Goal: Information Seeking & Learning: Learn about a topic

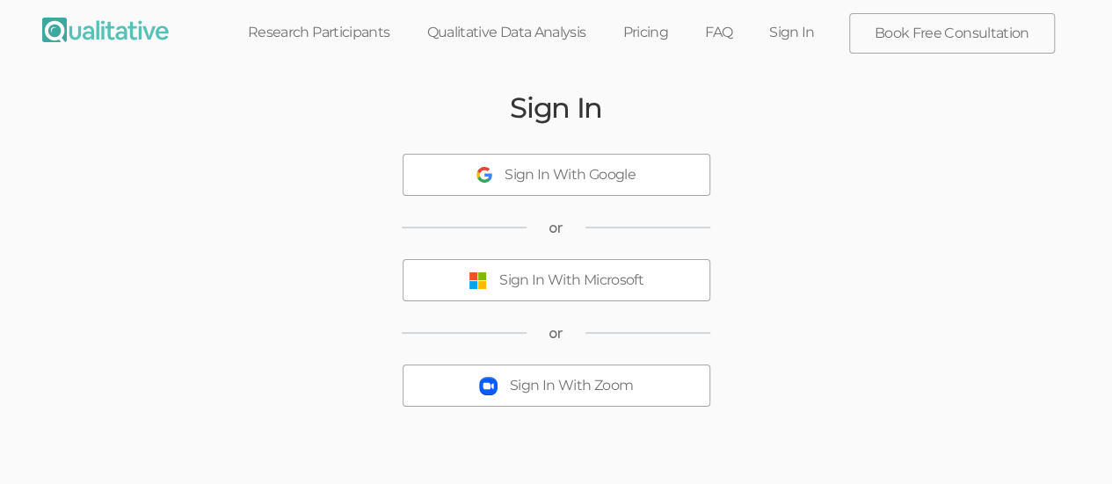
click at [635, 286] on div "Sign In With Microsoft" at bounding box center [571, 281] width 144 height 20
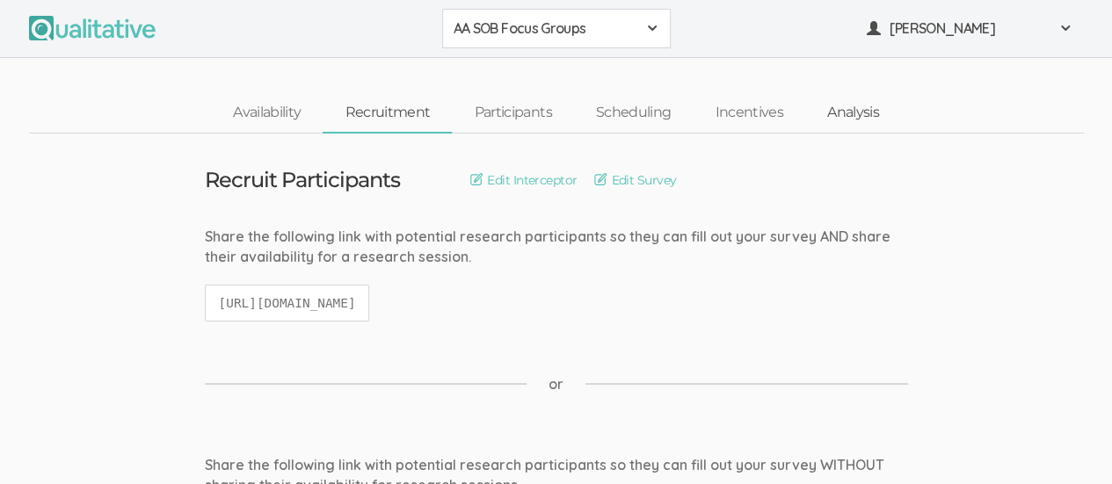
click at [834, 123] on link "Analysis" at bounding box center [853, 113] width 96 height 38
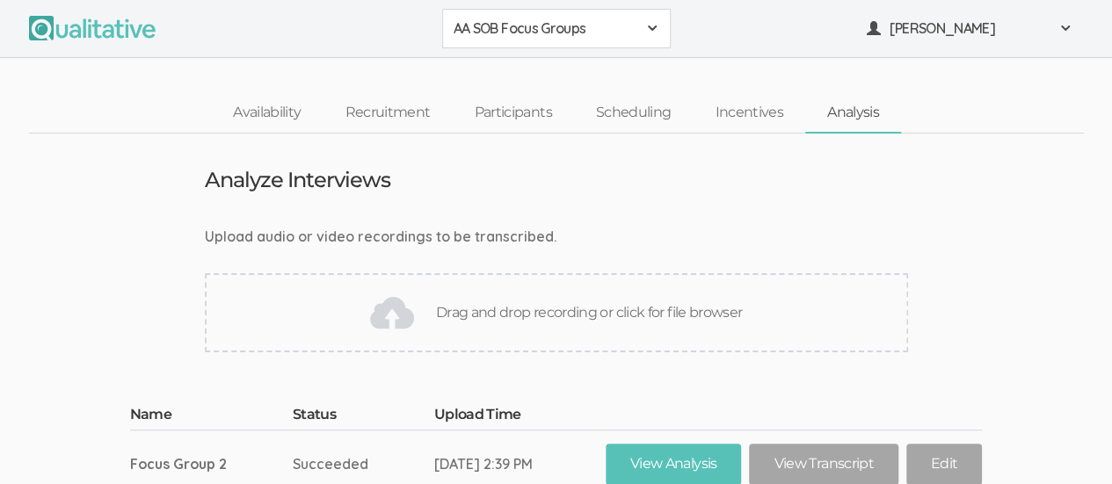
click at [656, 21] on span at bounding box center [652, 28] width 14 height 14
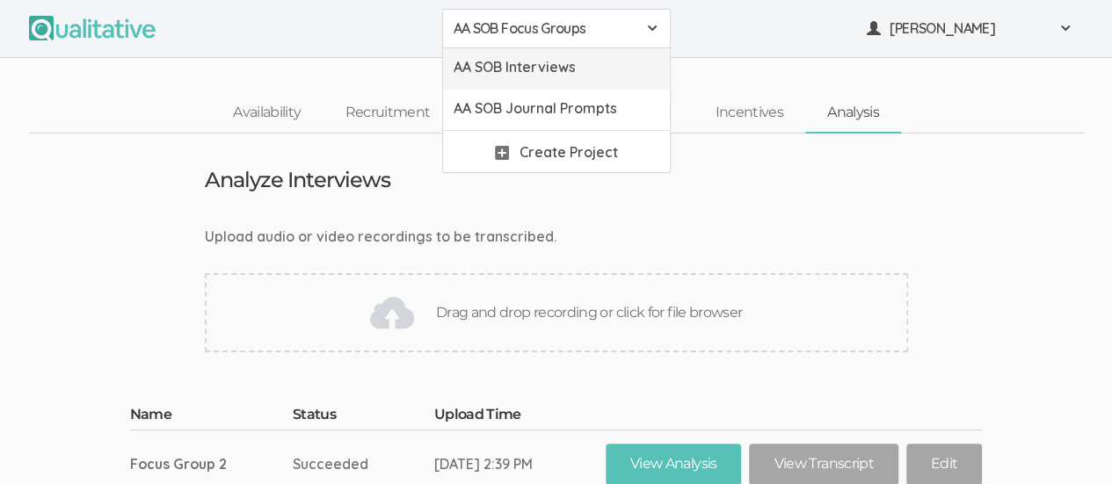
click at [607, 63] on span "AA SOB Interviews" at bounding box center [557, 67] width 206 height 20
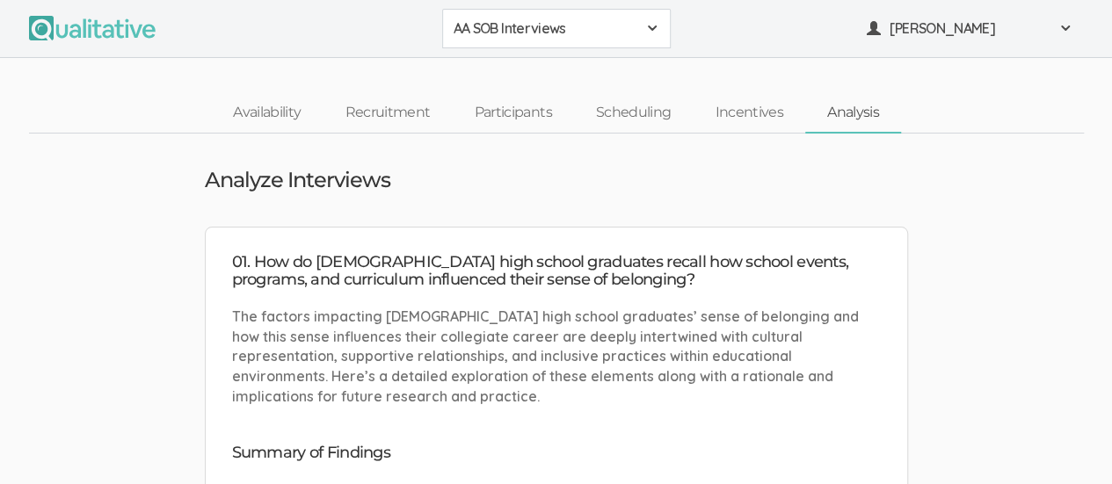
click at [654, 22] on span at bounding box center [652, 28] width 14 height 14
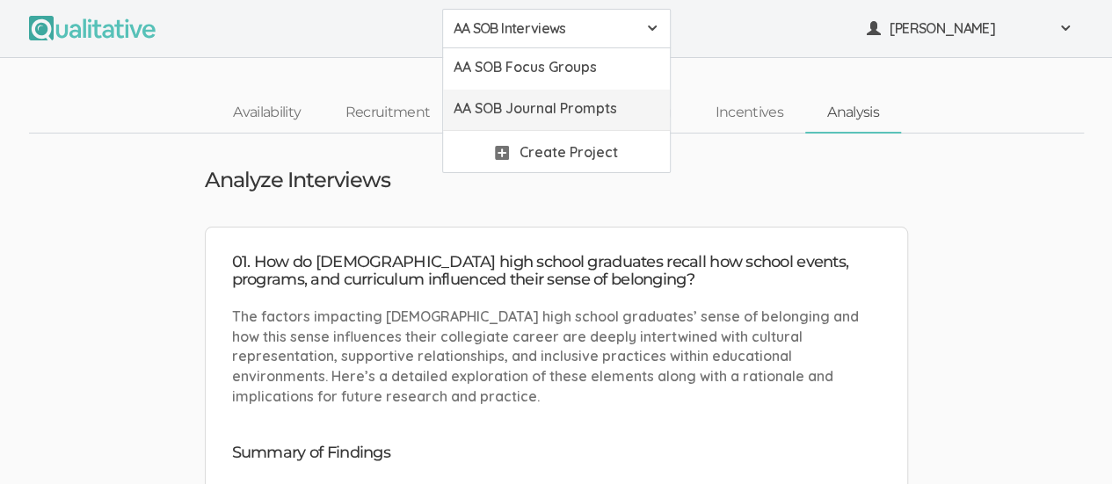
click at [623, 106] on span "AA SOB Journal Prompts" at bounding box center [557, 108] width 206 height 20
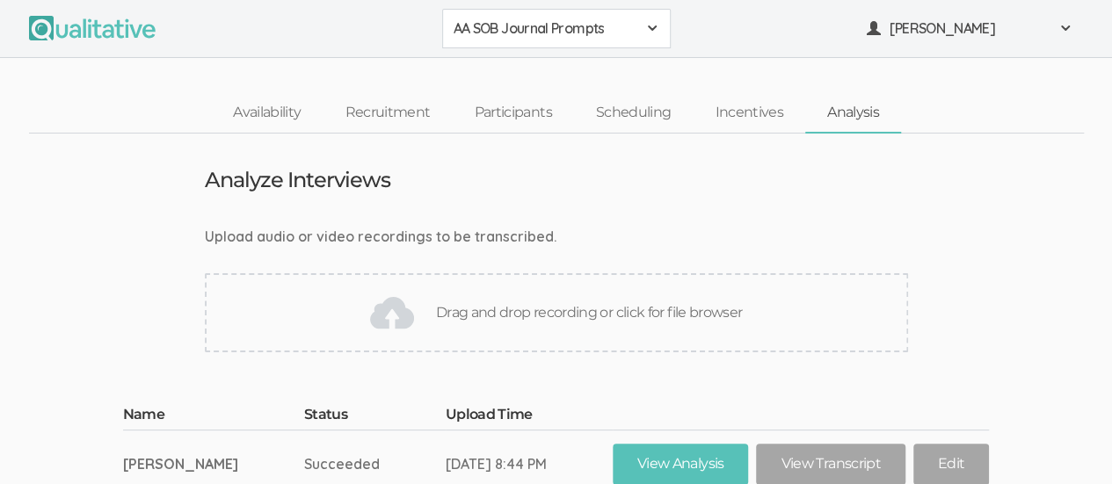
click at [873, 113] on link "Analysis" at bounding box center [853, 113] width 96 height 38
click at [652, 23] on span at bounding box center [652, 28] width 14 height 14
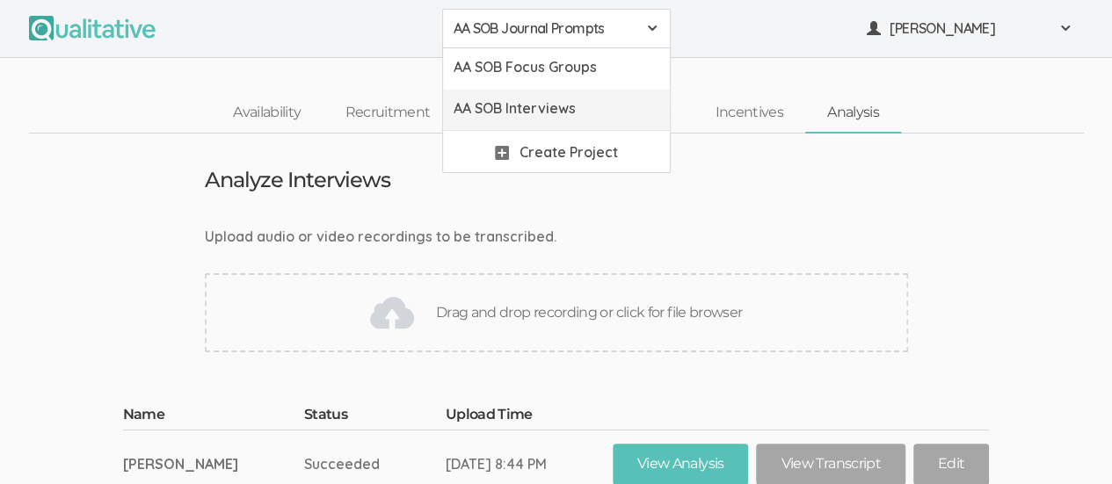
click at [591, 113] on span "AA SOB Interviews" at bounding box center [557, 108] width 206 height 20
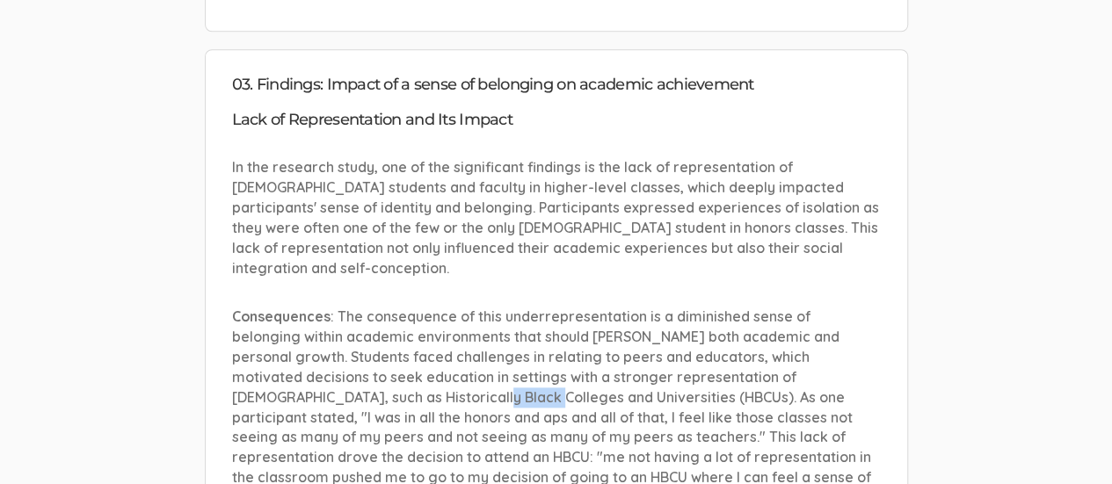
scroll to position [4137, 0]
click at [806, 195] on p "In the research study, one of the significant findings is the lack of represent…" at bounding box center [556, 216] width 649 height 120
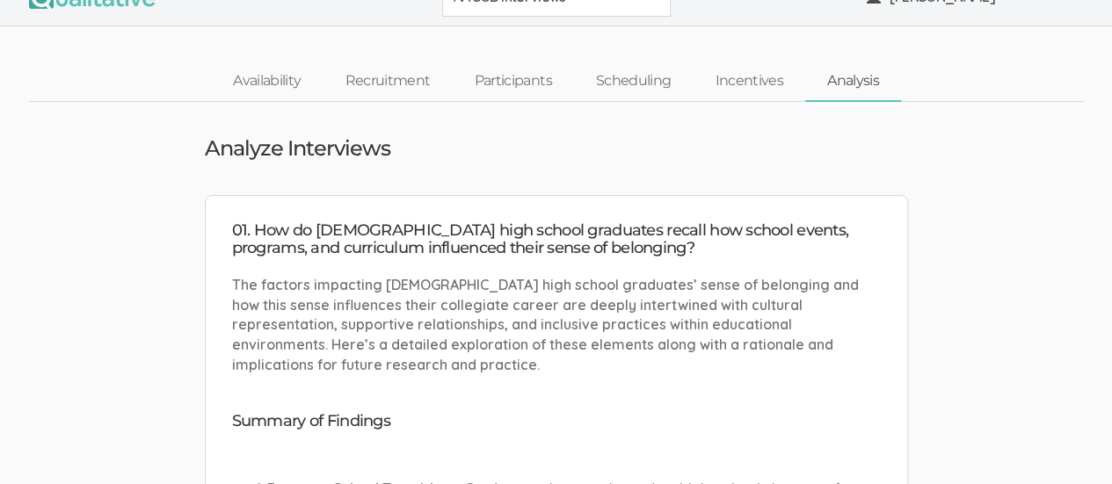
scroll to position [0, 0]
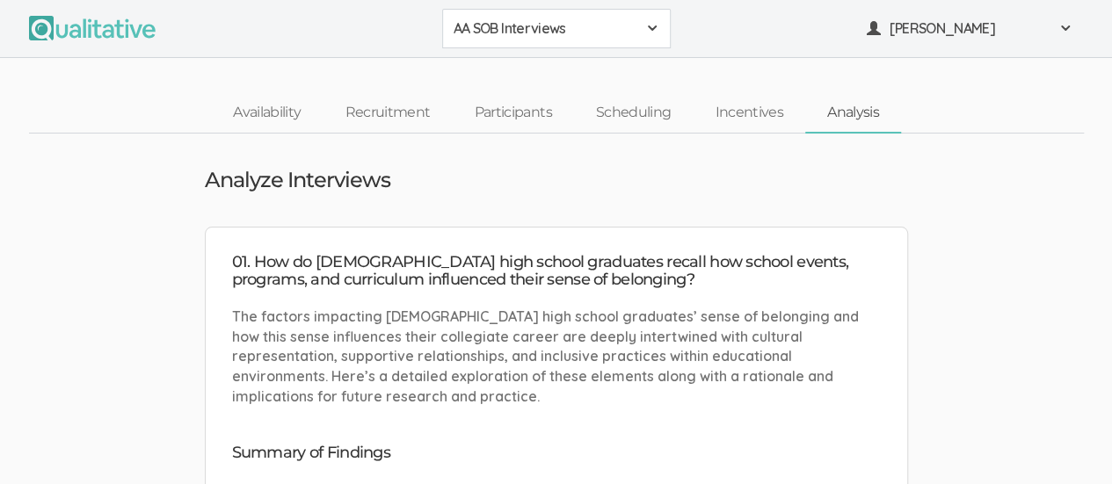
click at [649, 28] on span at bounding box center [652, 28] width 14 height 14
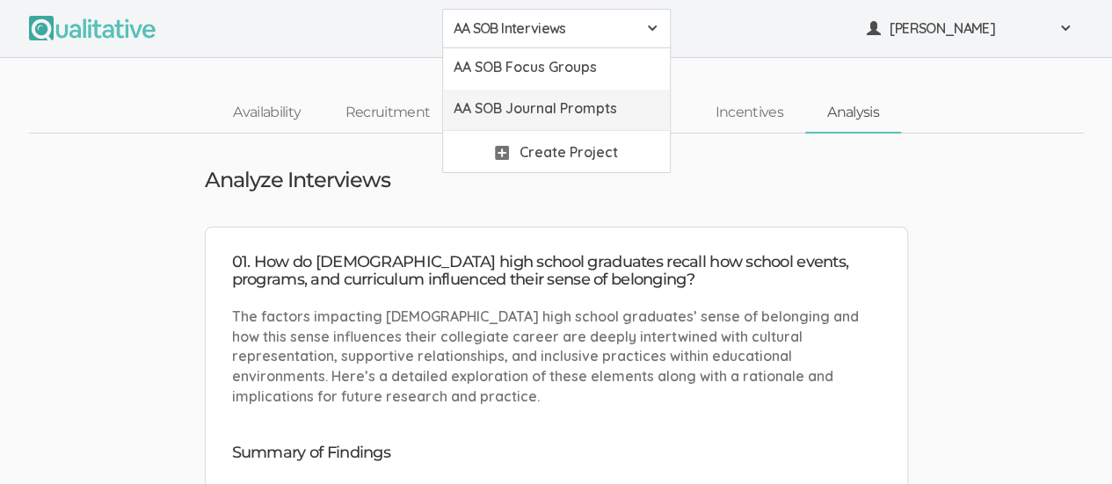
click at [618, 106] on span "AA SOB Journal Prompts" at bounding box center [557, 108] width 206 height 20
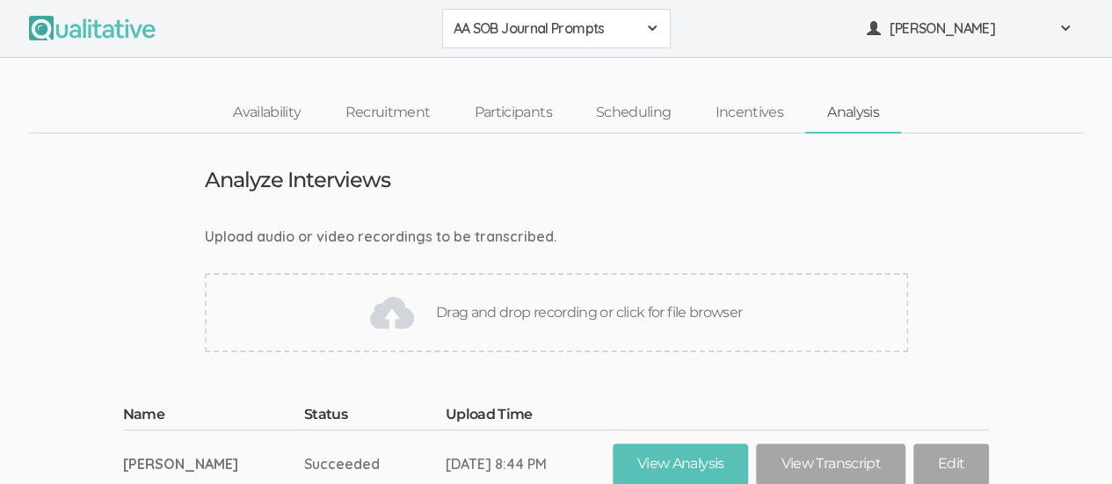
click at [659, 17] on button "AA SOB Journal Prompts" at bounding box center [556, 29] width 229 height 40
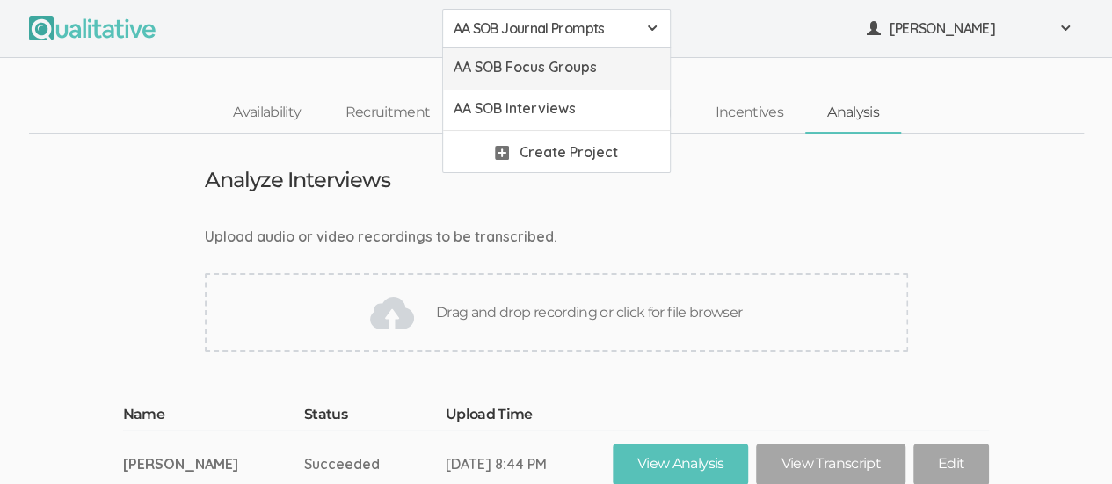
click at [608, 64] on span "AA SOB Focus Groups" at bounding box center [557, 67] width 206 height 20
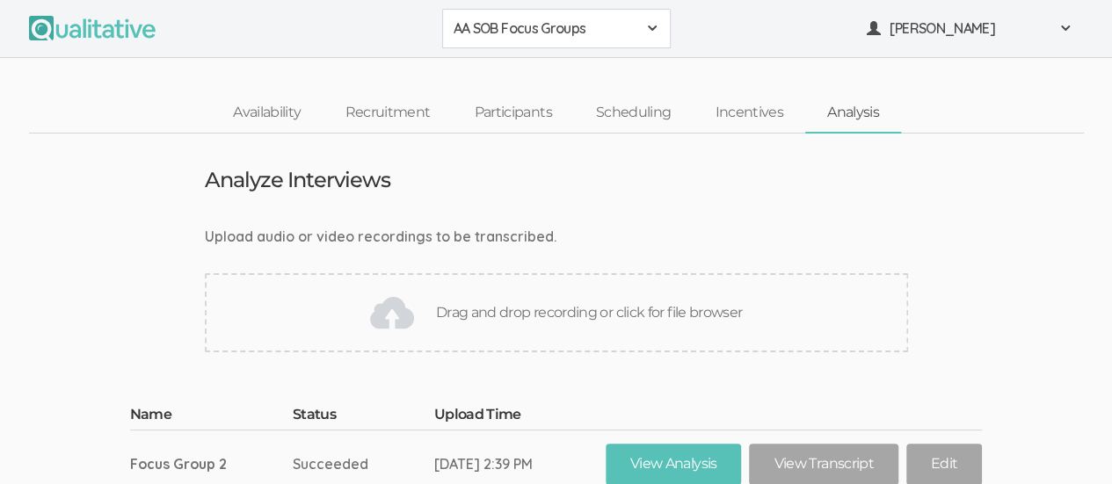
click at [640, 32] on div "AA SOB Focus Groups" at bounding box center [557, 28] width 206 height 20
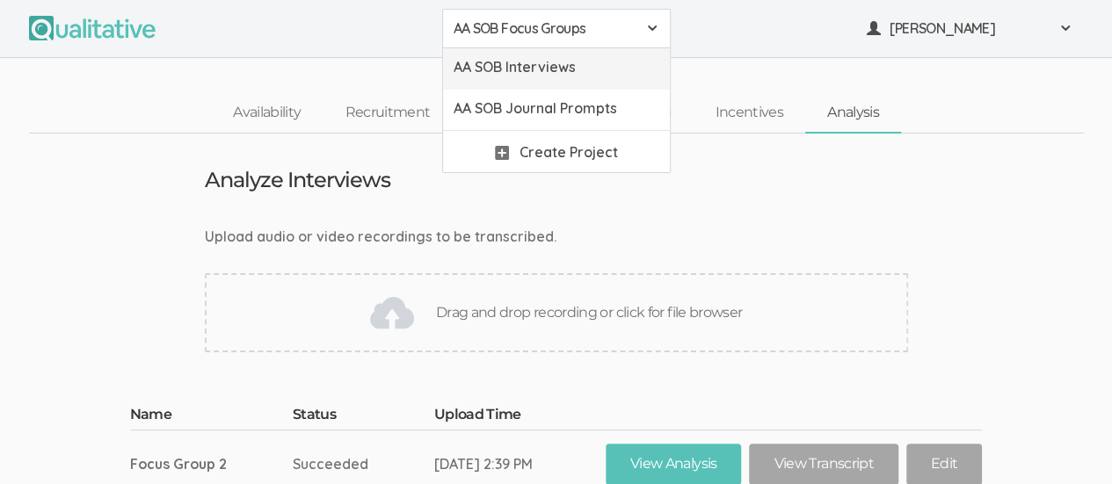
click at [578, 62] on span "AA SOB Interviews" at bounding box center [557, 67] width 206 height 20
